Goal: Find specific page/section: Find specific page/section

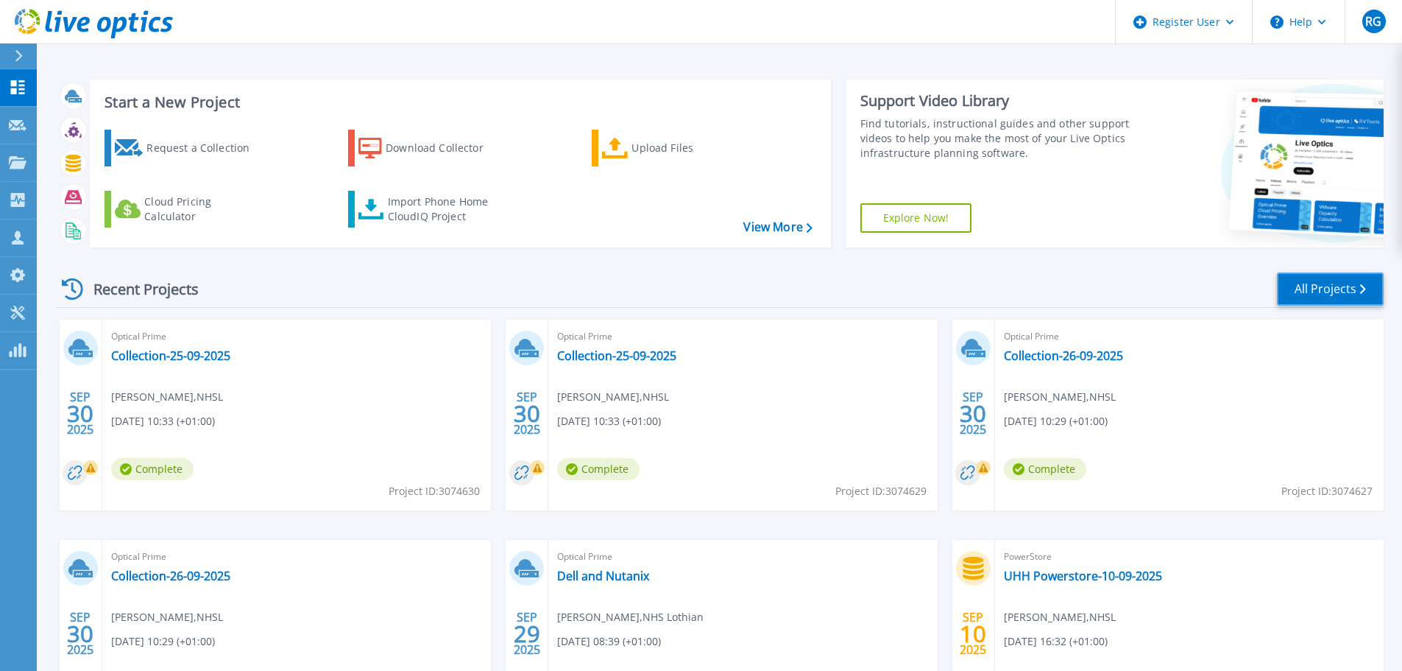
click at [1316, 286] on link "All Projects" at bounding box center [1330, 288] width 107 height 33
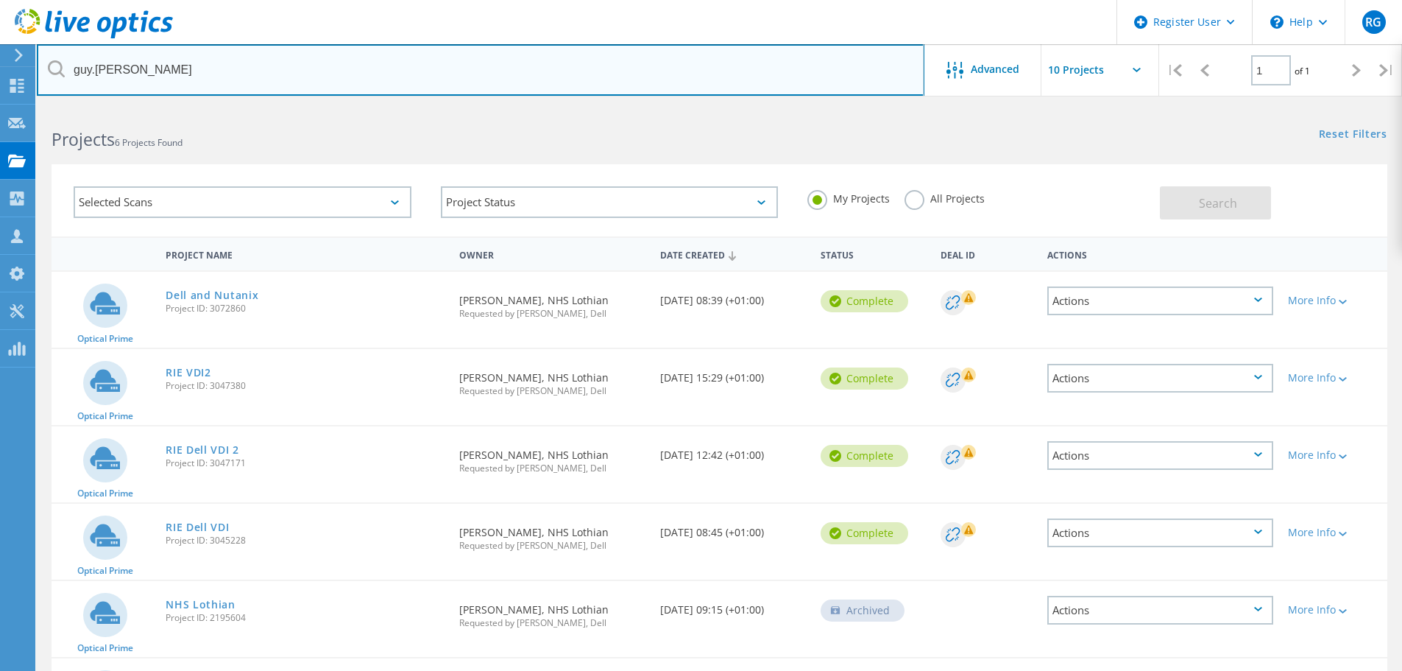
drag, startPoint x: 113, startPoint y: 65, endPoint x: 46, endPoint y: 61, distance: 67.8
click at [46, 61] on input "guy.[PERSON_NAME]" at bounding box center [481, 70] width 888 height 52
click at [158, 66] on input "[PERSON_NAME].[PERSON_NAME]" at bounding box center [481, 70] width 888 height 52
type input "[PERSON_NAME].[PERSON_NAME]"
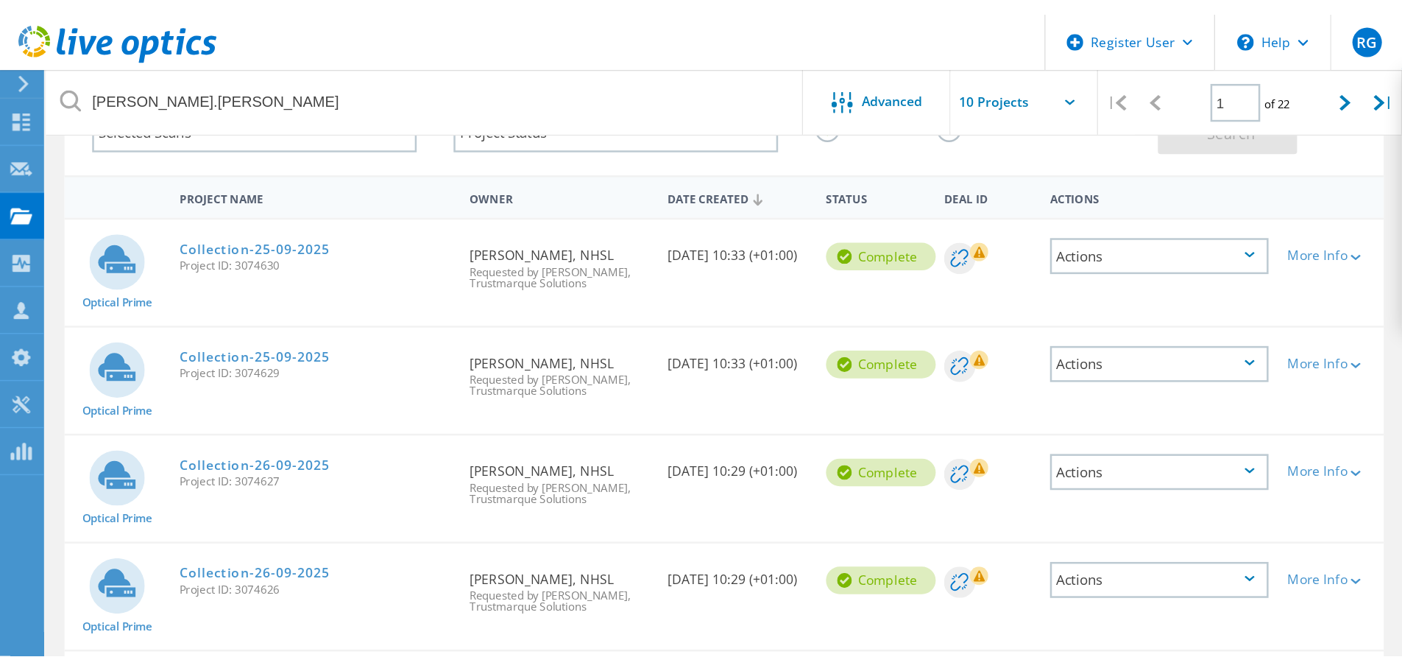
scroll to position [108, 0]
